Goal: Task Accomplishment & Management: Manage account settings

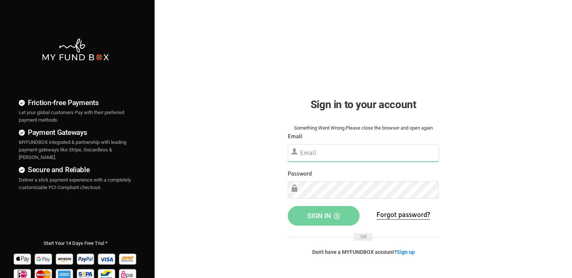
click at [308, 152] on input "text" at bounding box center [363, 152] width 151 height 17
paste input "mo@molawoffice.com"
type input "mo@molawoffice.com"
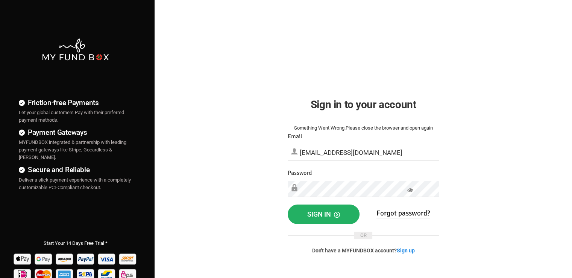
click at [325, 220] on button "Sign in" at bounding box center [324, 214] width 72 height 20
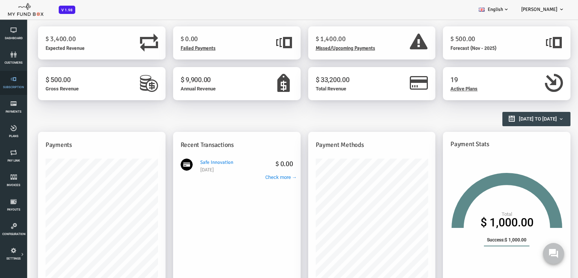
click at [0, 0] on span "Subscription" at bounding box center [0, 0] width 0 height 0
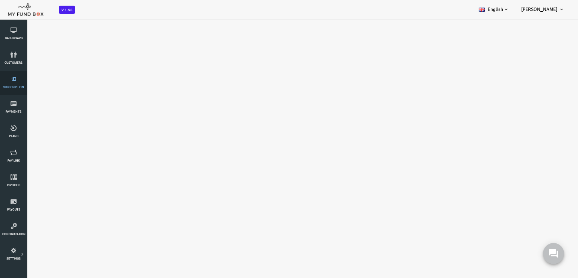
select select "100"
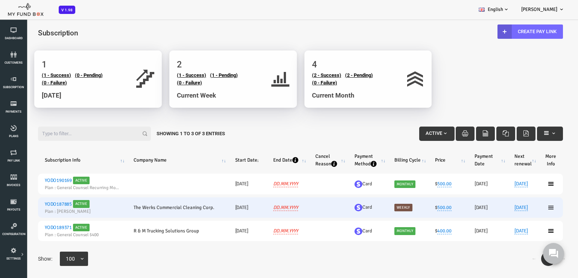
click at [525, 206] on icon at bounding box center [528, 207] width 6 height 6
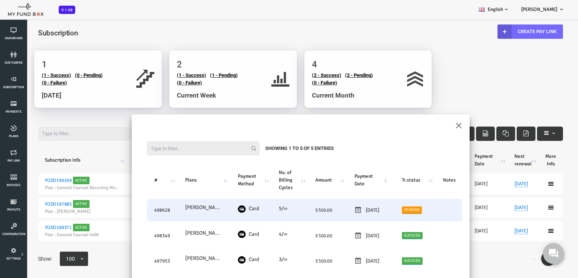
click at [212, 207] on td "Card" at bounding box center [227, 210] width 41 height 23
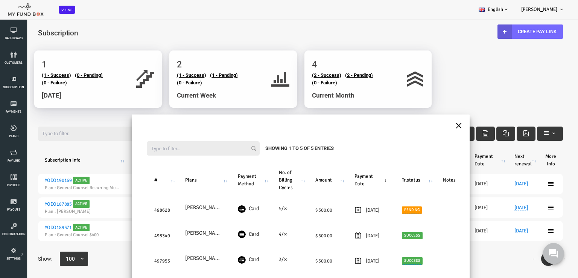
click at [433, 125] on button "×" at bounding box center [435, 124] width 7 height 13
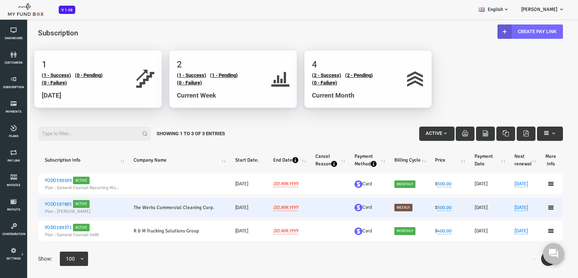
click at [41, 205] on link "YODO187885" at bounding box center [35, 204] width 27 height 6
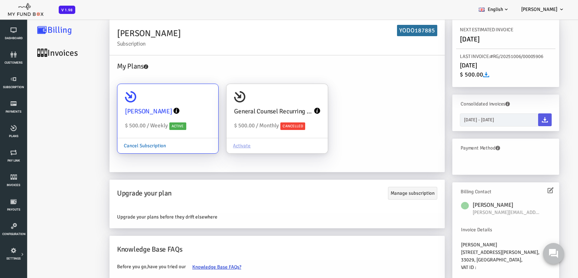
click at [123, 142] on link "Cancel Subscription" at bounding box center [121, 145] width 55 height 14
click at [178, 102] on input "[PERSON_NAME] $ 500.00 / Weekly Active Cancel Subscription" at bounding box center [185, 94] width 15 height 15
radio input "true"
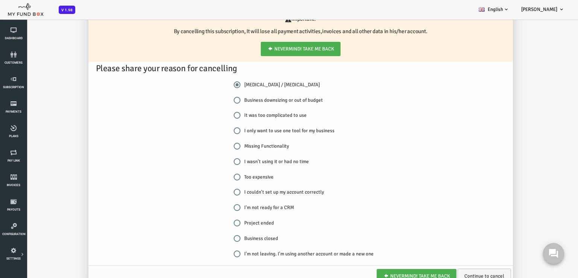
scroll to position [158, 0]
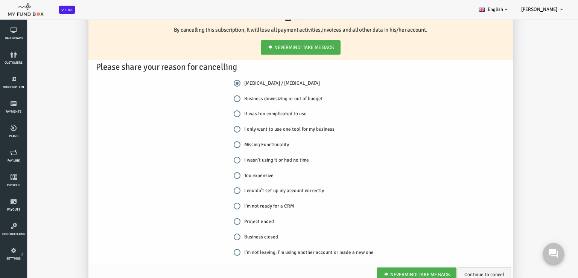
click at [212, 100] on input "Business downsizing or out of budget" at bounding box center [214, 98] width 7 height 7
radio input "true"
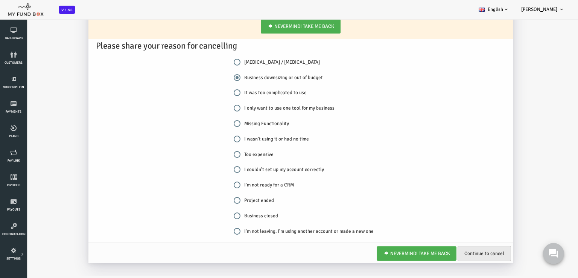
click at [450, 251] on link "Continue to cancel" at bounding box center [460, 253] width 53 height 15
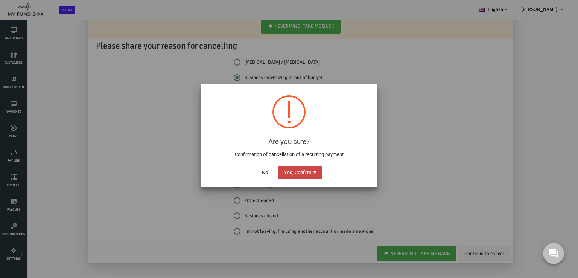
click at [295, 175] on button "Yes, Confirm it!" at bounding box center [299, 173] width 43 height 14
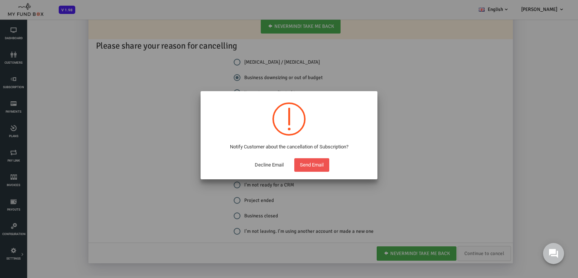
click at [267, 164] on button "Decline Email" at bounding box center [269, 165] width 40 height 14
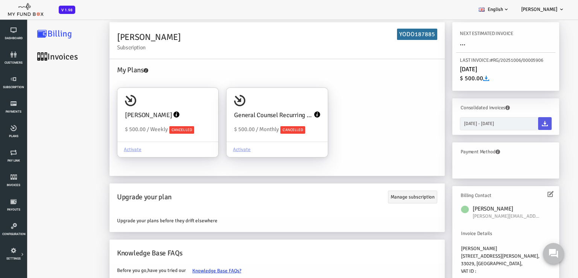
scroll to position [30, 0]
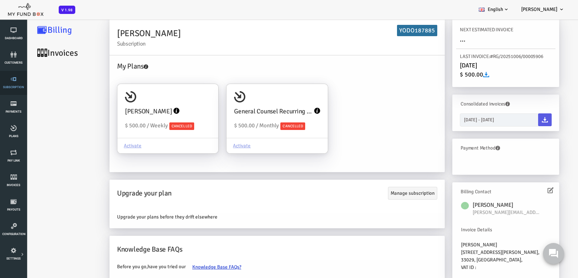
click at [12, 83] on link "Subscription" at bounding box center [13, 83] width 23 height 24
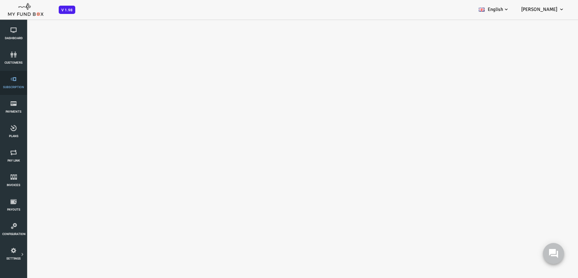
select select "100"
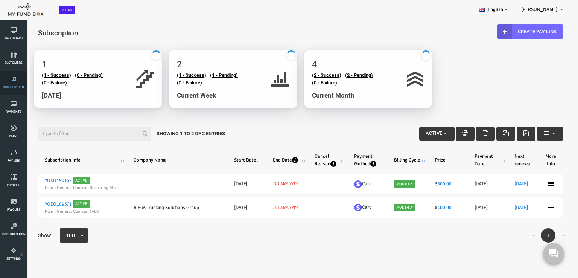
scroll to position [0, 0]
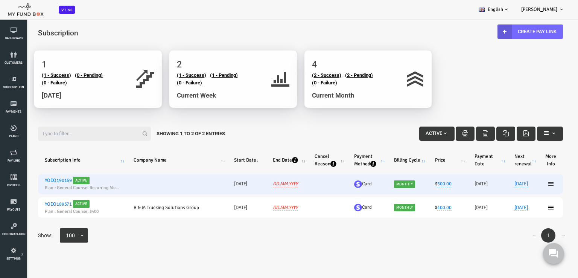
click at [527, 185] on icon at bounding box center [528, 184] width 6 height 6
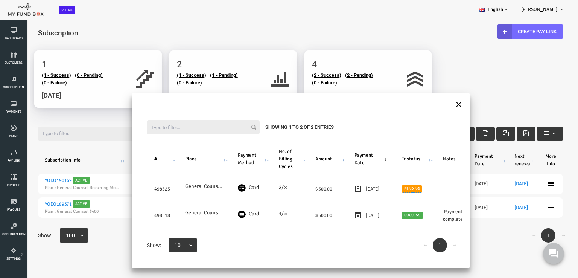
click at [436, 103] on button "×" at bounding box center [435, 103] width 7 height 13
